Goal: Navigation & Orientation: Find specific page/section

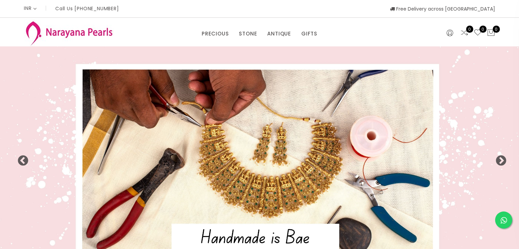
select select "INR"
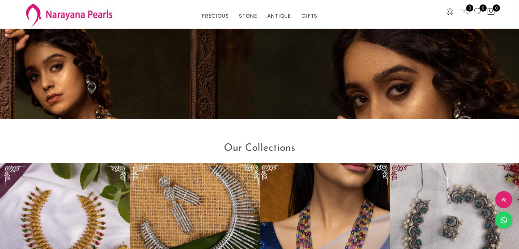
scroll to position [676, 0]
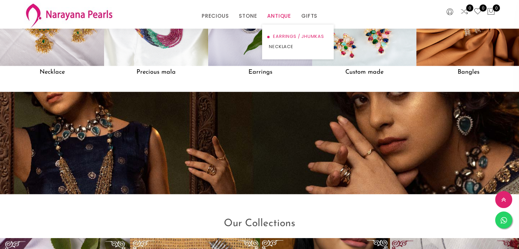
click at [291, 39] on link "EARRINGS / JHUMKAS" at bounding box center [298, 36] width 58 height 10
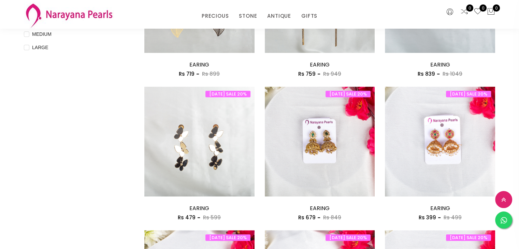
scroll to position [443, 0]
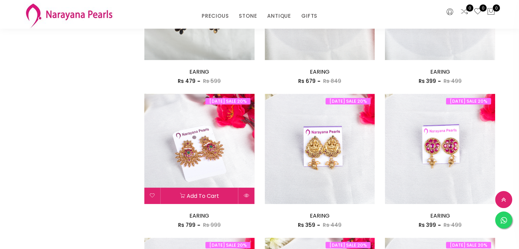
click at [193, 153] on img at bounding box center [199, 149] width 110 height 110
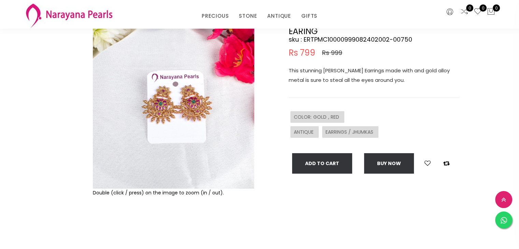
scroll to position [34, 0]
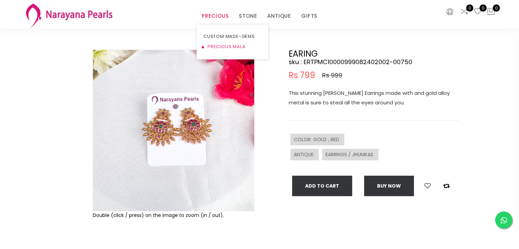
click at [222, 45] on link "PRECIOUS MALA" at bounding box center [232, 47] width 58 height 10
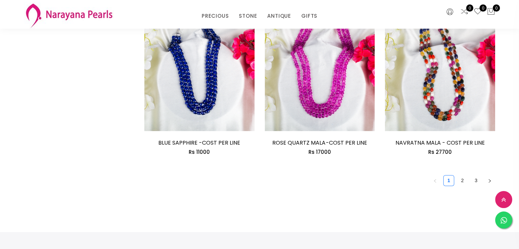
scroll to position [1023, 0]
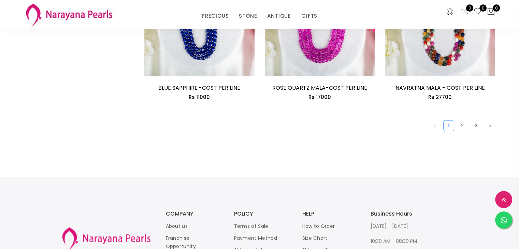
click at [452, 126] on link "1" at bounding box center [448, 125] width 10 height 10
click at [462, 126] on link "2" at bounding box center [462, 125] width 10 height 10
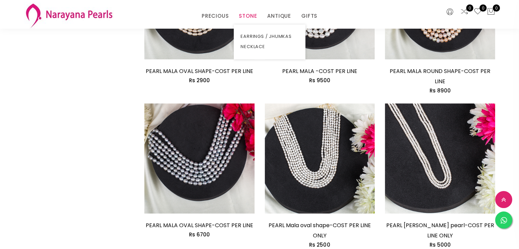
scroll to position [409, 0]
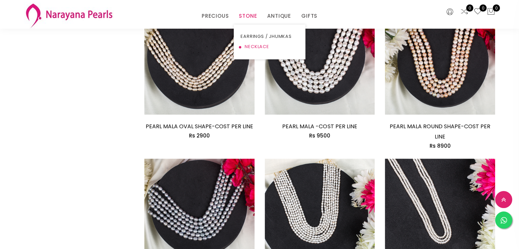
click at [263, 44] on link "NECKLACE" at bounding box center [269, 47] width 58 height 10
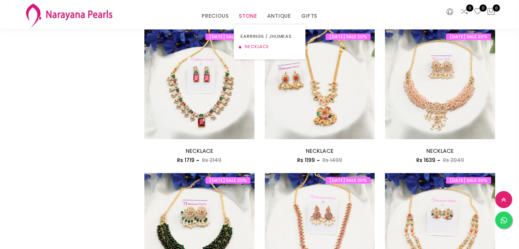
scroll to position [409, 0]
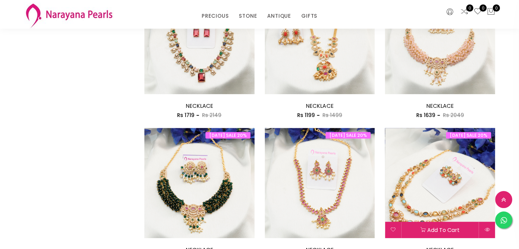
click at [452, 194] on img at bounding box center [440, 183] width 110 height 110
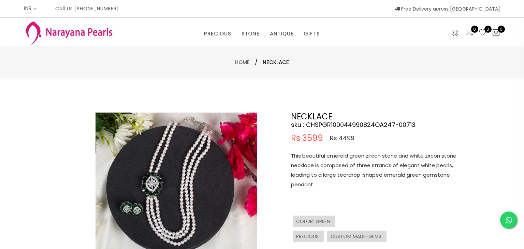
select select "INR"
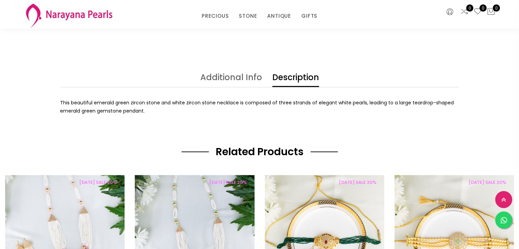
scroll to position [205, 0]
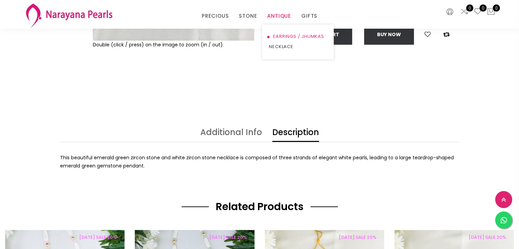
click at [286, 38] on link "EARRINGS / JHUMKAS" at bounding box center [298, 36] width 58 height 10
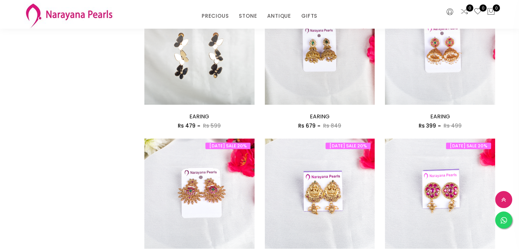
scroll to position [341, 0]
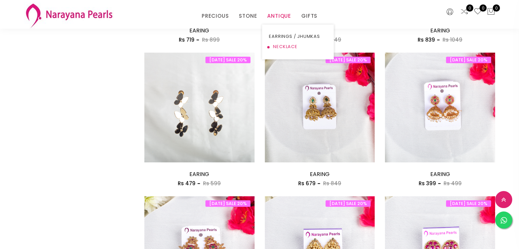
click at [284, 45] on link "NECKLACE" at bounding box center [298, 47] width 58 height 10
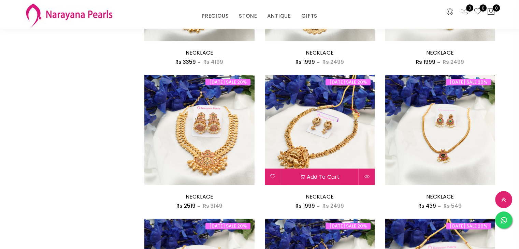
scroll to position [921, 0]
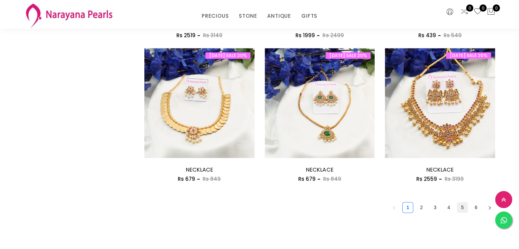
click at [459, 205] on link "5" at bounding box center [462, 207] width 10 height 10
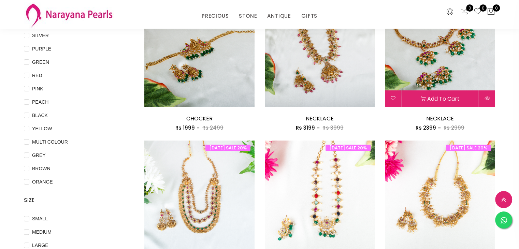
scroll to position [171, 0]
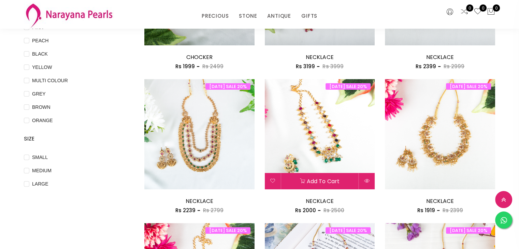
click at [324, 159] on img at bounding box center [320, 134] width 110 height 110
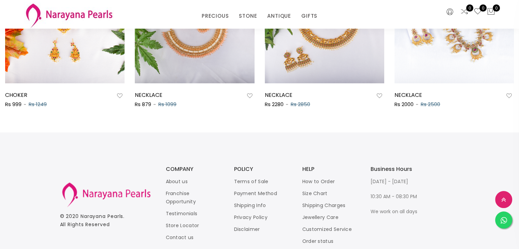
scroll to position [498, 0]
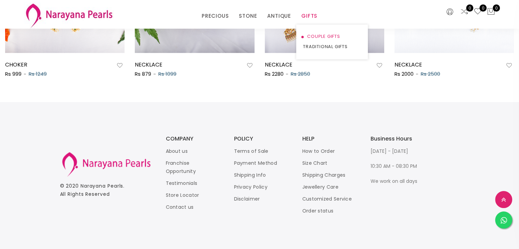
click at [318, 36] on link "COUPLE GIFTS" at bounding box center [332, 36] width 58 height 10
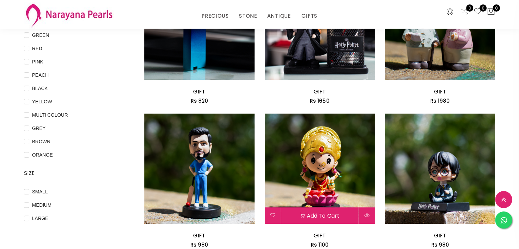
scroll to position [171, 0]
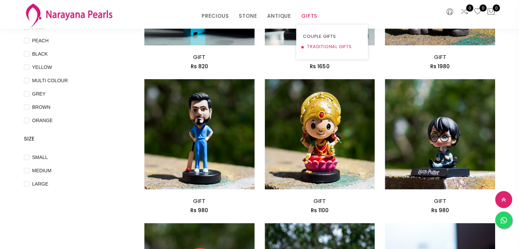
click at [312, 44] on link "TRADITIONAL GIFTS" at bounding box center [332, 47] width 58 height 10
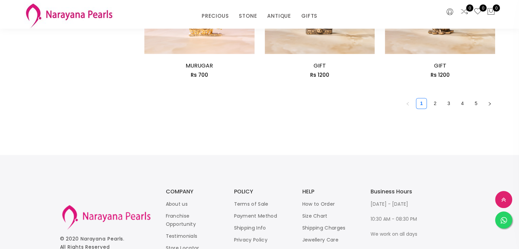
scroll to position [1057, 0]
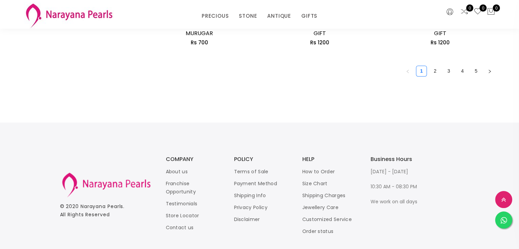
click at [462, 73] on link "4" at bounding box center [462, 71] width 10 height 10
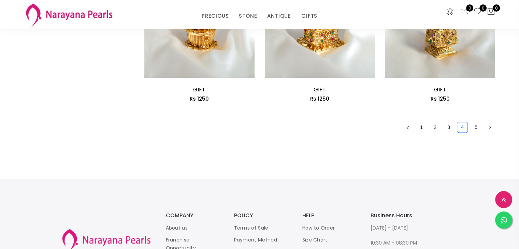
scroll to position [1057, 0]
